Goal: Task Accomplishment & Management: Complete application form

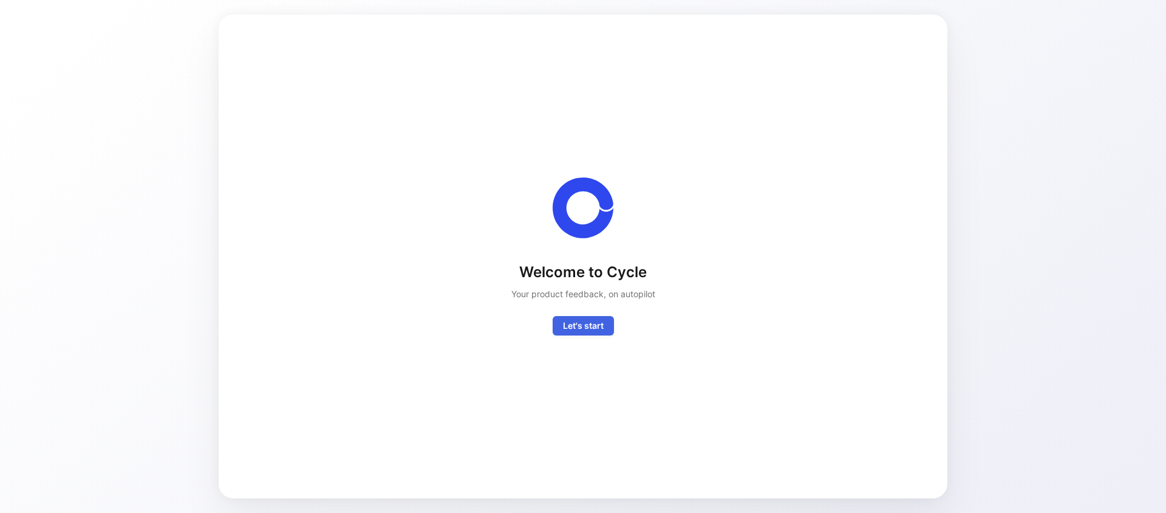
click at [587, 319] on span "Let's start" at bounding box center [583, 325] width 41 height 15
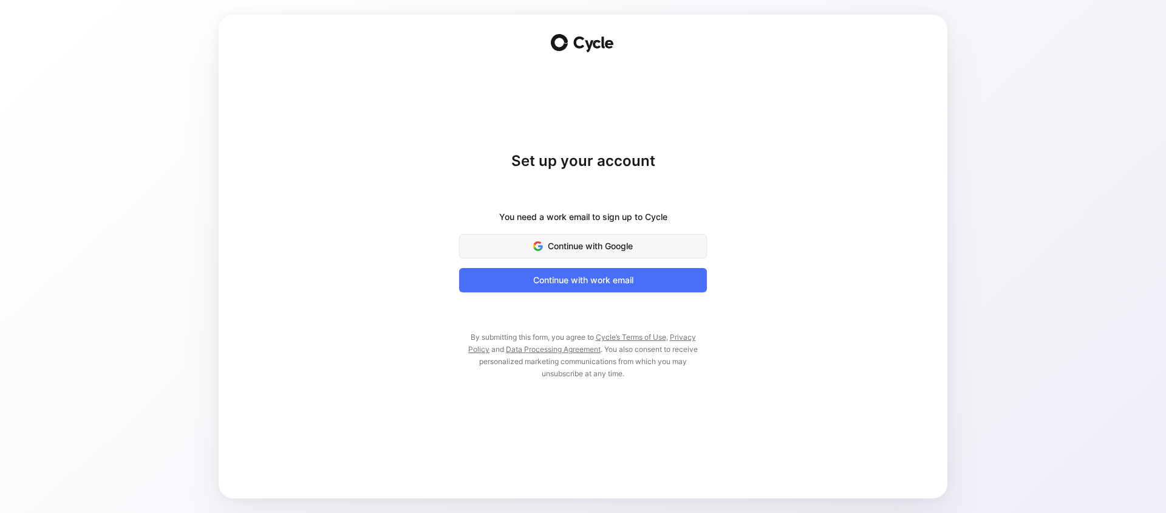
click at [595, 247] on span "Continue with Google" at bounding box center [582, 246] width 217 height 15
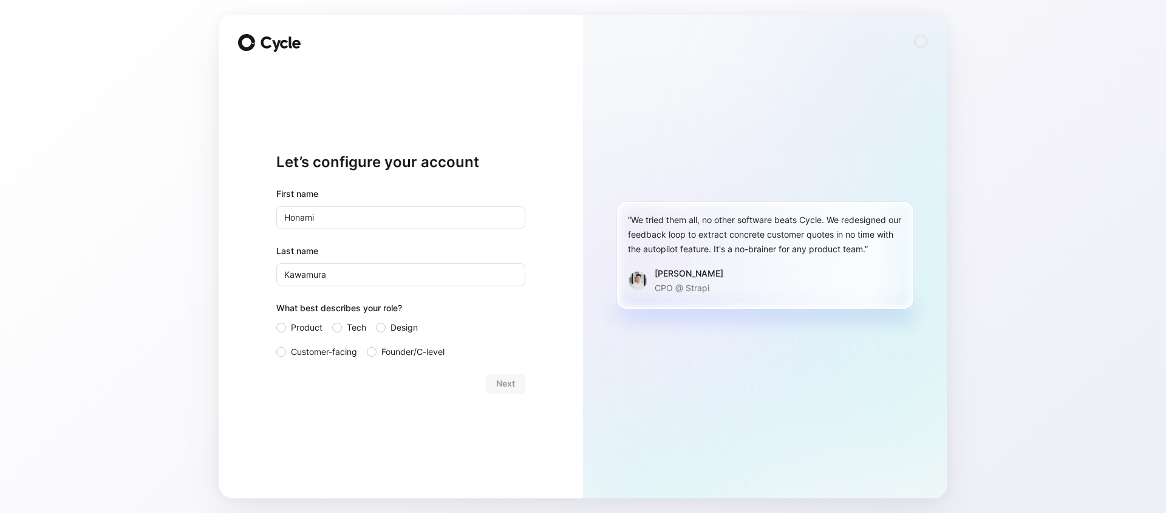
click at [491, 303] on div "What best describes your role?" at bounding box center [400, 310] width 249 height 19
click at [320, 350] on span "Customer-facing" at bounding box center [324, 351] width 66 height 15
click at [276, 344] on input "Customer-facing" at bounding box center [276, 344] width 0 height 0
click at [519, 383] on button "Next" at bounding box center [505, 383] width 39 height 19
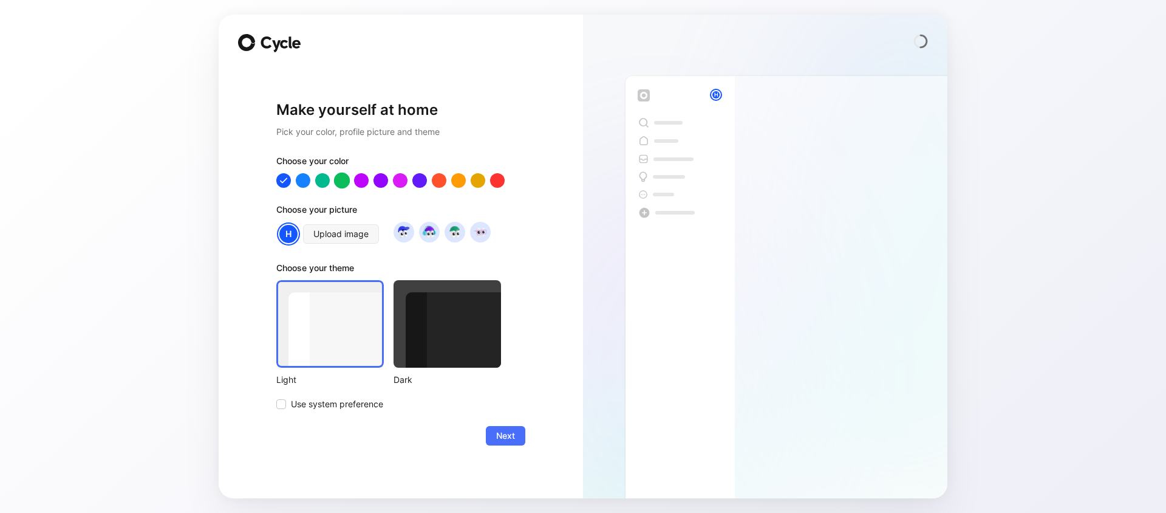
click at [338, 181] on div at bounding box center [342, 181] width 16 height 16
click at [500, 428] on span "Next" at bounding box center [505, 435] width 19 height 15
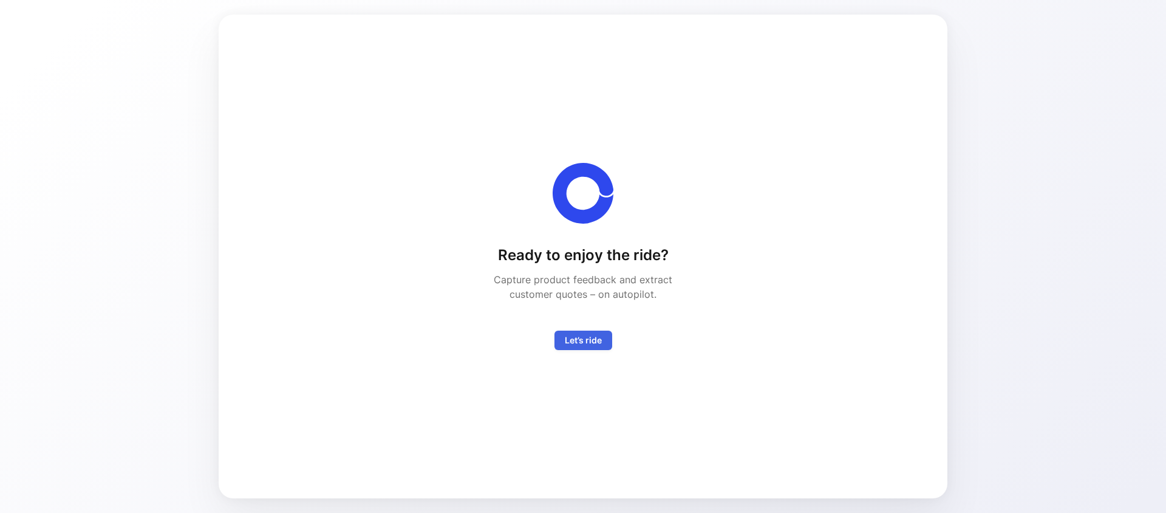
click at [585, 344] on span "Let’s ride" at bounding box center [583, 340] width 37 height 15
